Goal: Task Accomplishment & Management: Manage account settings

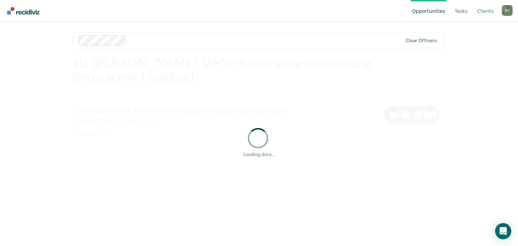
click at [245, 168] on div "Loading data..." at bounding box center [259, 142] width 372 height 171
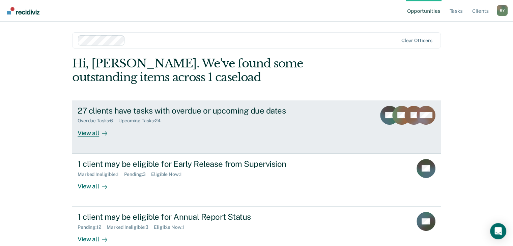
click at [250, 107] on div "27 clients have tasks with overdue or upcoming due dates" at bounding box center [196, 111] width 237 height 10
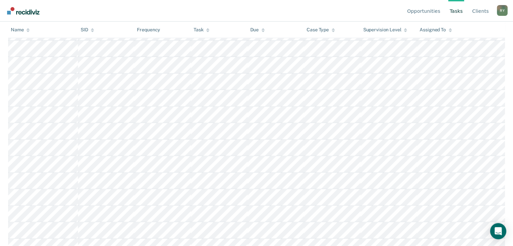
scroll to position [17, 0]
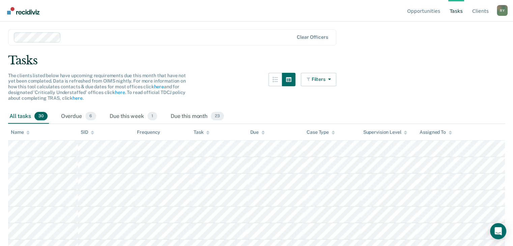
drag, startPoint x: 274, startPoint y: 65, endPoint x: 205, endPoint y: 54, distance: 69.8
click at [205, 54] on div "Tasks" at bounding box center [256, 61] width 497 height 14
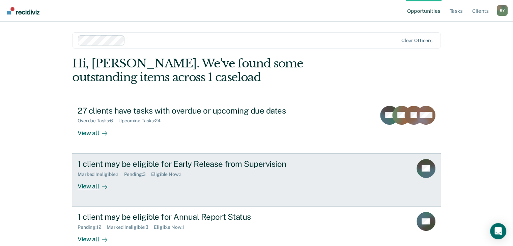
click at [90, 188] on div "View all" at bounding box center [97, 183] width 38 height 13
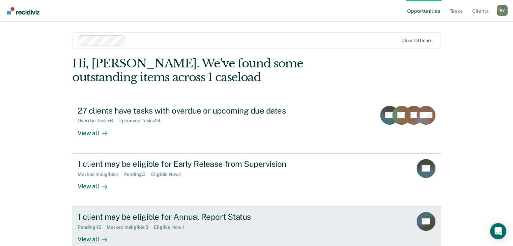
click at [90, 226] on div "Pending : 12" at bounding box center [92, 228] width 29 height 6
